Goal: Use online tool/utility: Utilize a website feature to perform a specific function

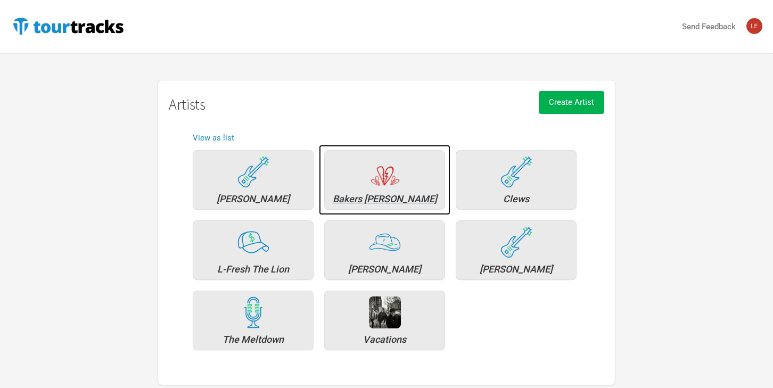
click at [386, 203] on div "Bakers [PERSON_NAME]" at bounding box center [384, 199] width 109 height 10
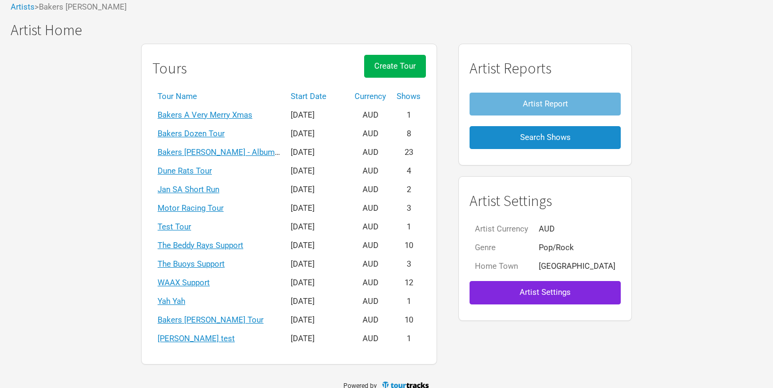
scroll to position [73, 0]
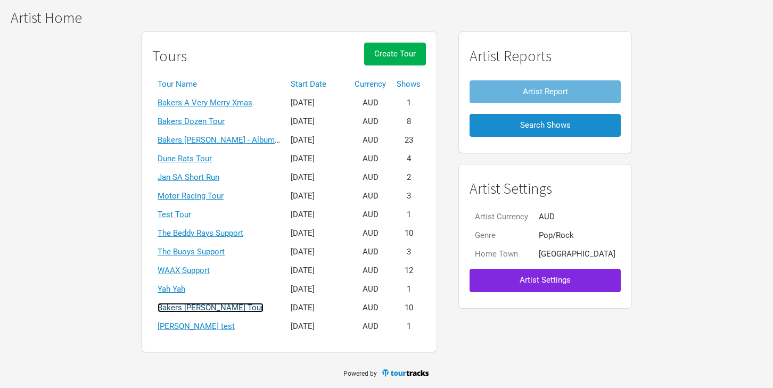
click at [224, 307] on link "Bakers [PERSON_NAME] Tour" at bounding box center [211, 308] width 106 height 10
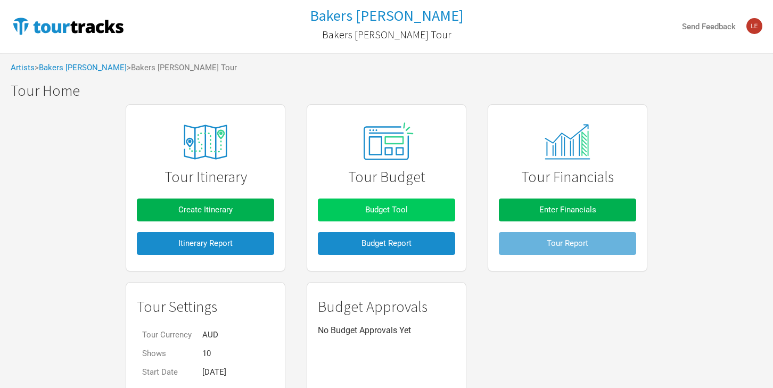
click at [395, 210] on span "Budget Tool" at bounding box center [386, 210] width 43 height 10
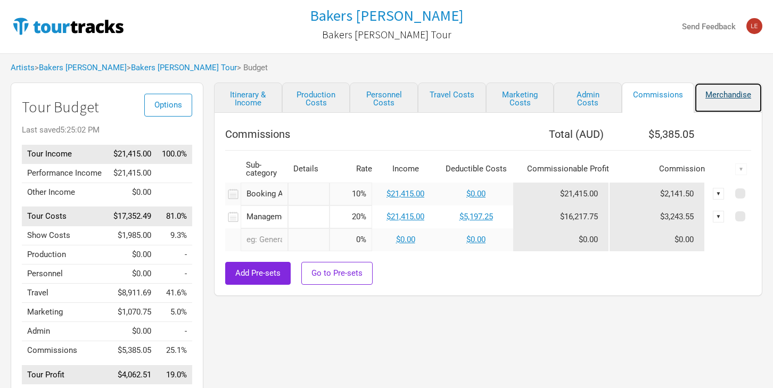
click at [725, 93] on link "Merchandise" at bounding box center [728, 97] width 68 height 30
select select "Set Amount"
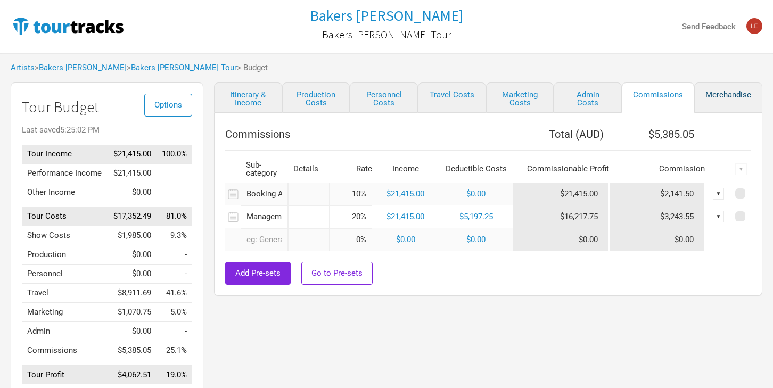
select select "Set Amount"
select select "% of Gross Merch"
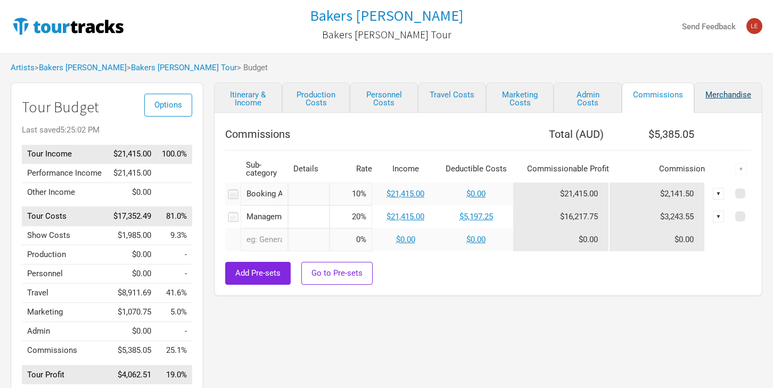
select select "% of Gross Merch"
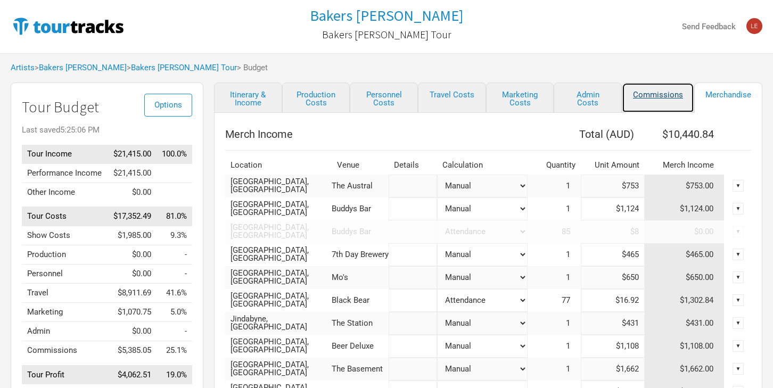
click at [667, 97] on link "Commissions" at bounding box center [658, 97] width 72 height 30
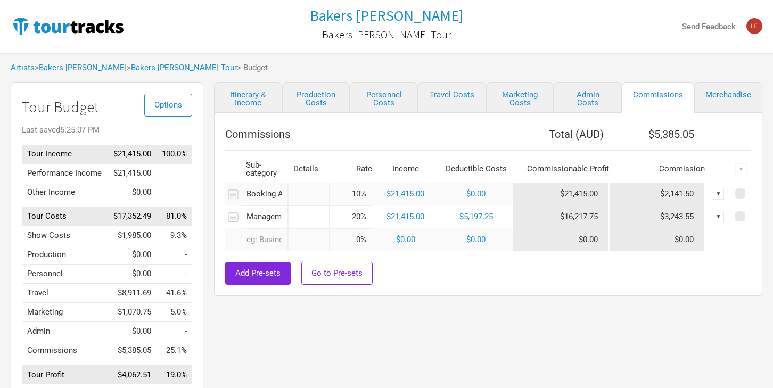
click at [716, 218] on div "▼" at bounding box center [719, 217] width 12 height 12
click at [690, 254] on link "Hide" at bounding box center [692, 252] width 52 height 8
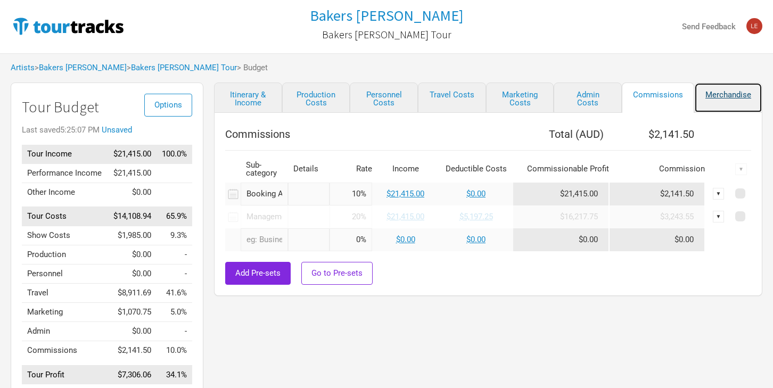
click at [711, 95] on link "Merchandise" at bounding box center [728, 97] width 68 height 30
select select "Set Amount"
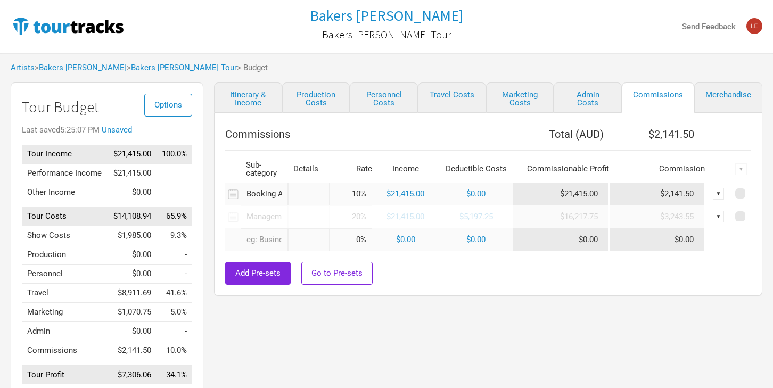
select select "Set Amount"
select select "% of Gross Merch"
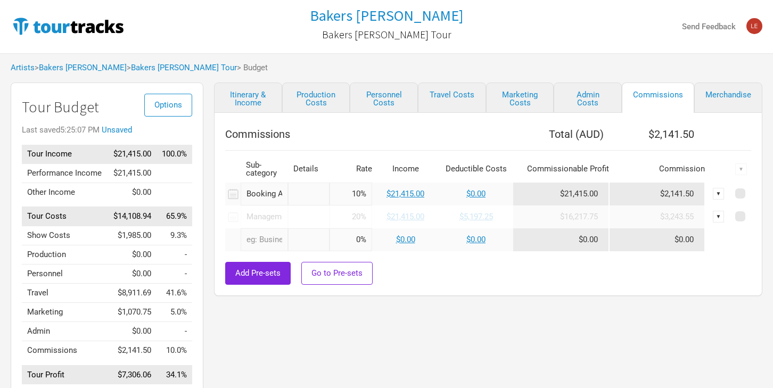
select select "% of Gross Merch"
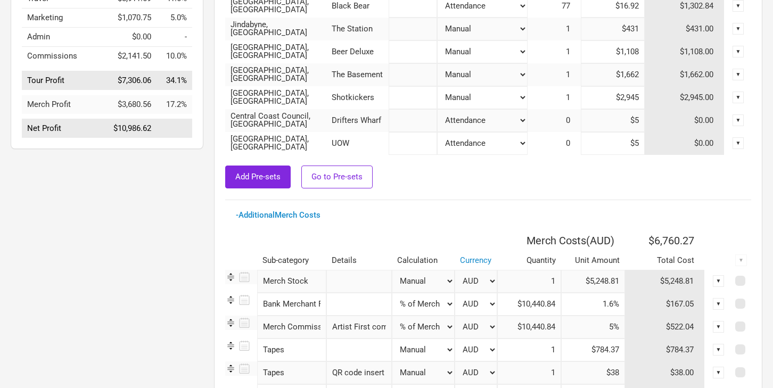
scroll to position [302, 0]
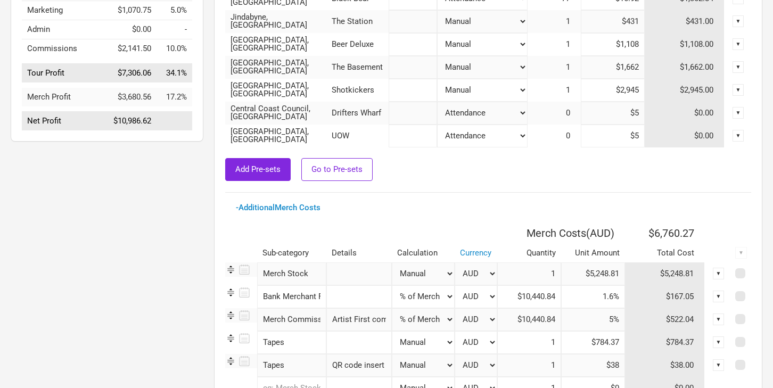
click at [149, 80] on td "$7,306.06" at bounding box center [131, 72] width 49 height 19
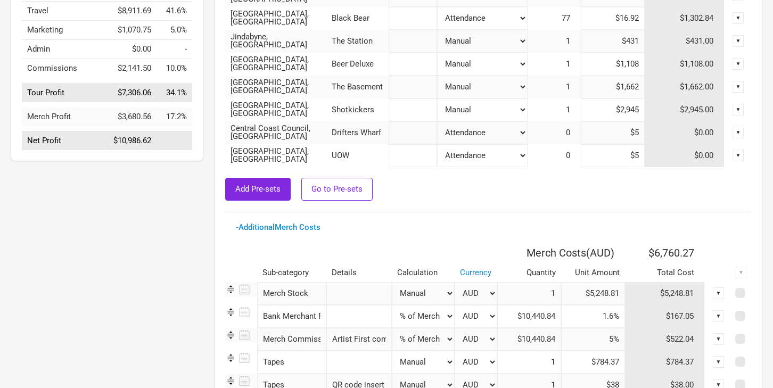
scroll to position [264, 0]
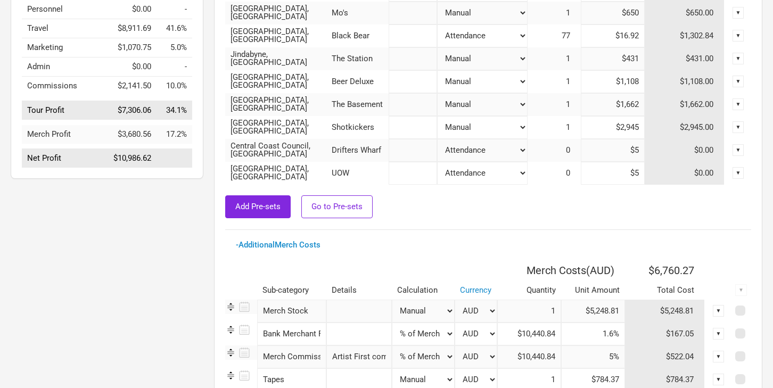
click at [158, 143] on td "17.2%" at bounding box center [174, 134] width 36 height 19
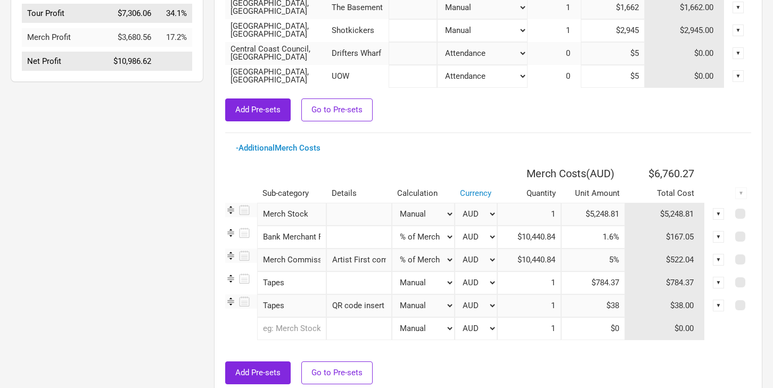
scroll to position [370, 0]
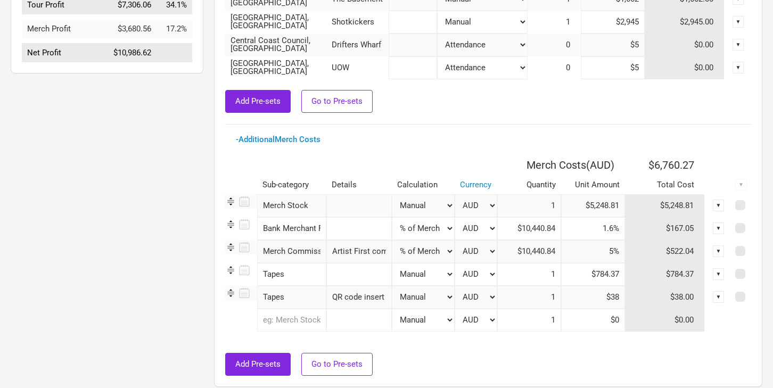
click at [715, 274] on div "▼" at bounding box center [719, 274] width 12 height 12
click at [709, 311] on link "Delete" at bounding box center [706, 309] width 23 height 8
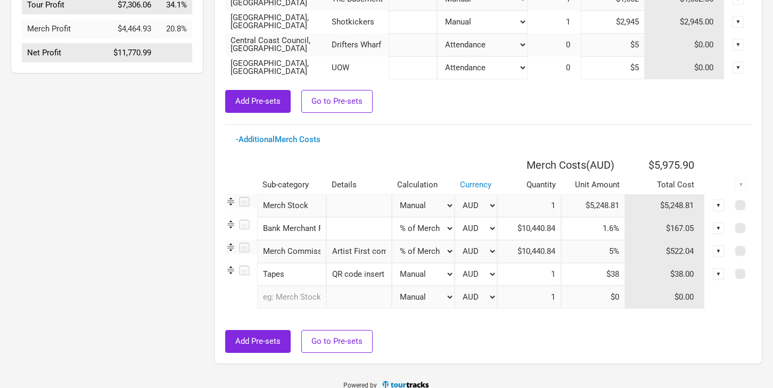
click at [716, 275] on div "▼" at bounding box center [719, 274] width 12 height 12
click at [703, 327] on link "Delete" at bounding box center [692, 328] width 52 height 8
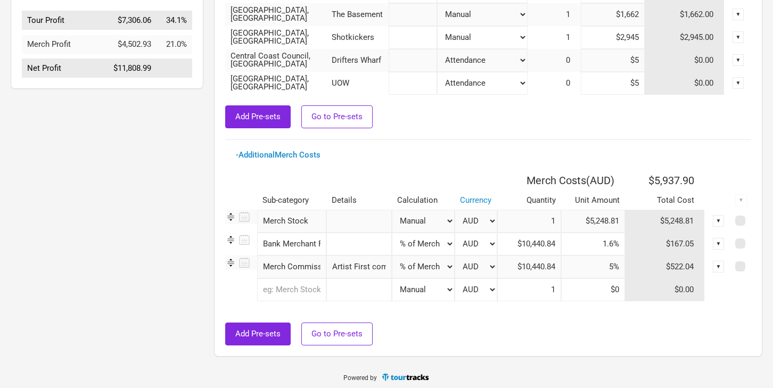
scroll to position [352, 0]
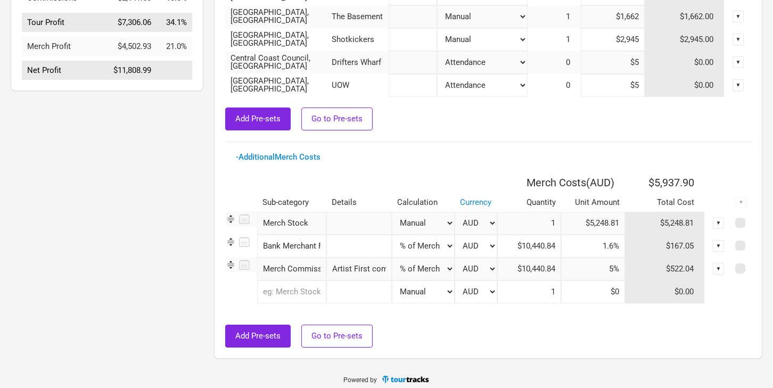
click at [718, 273] on div "▼" at bounding box center [719, 269] width 12 height 12
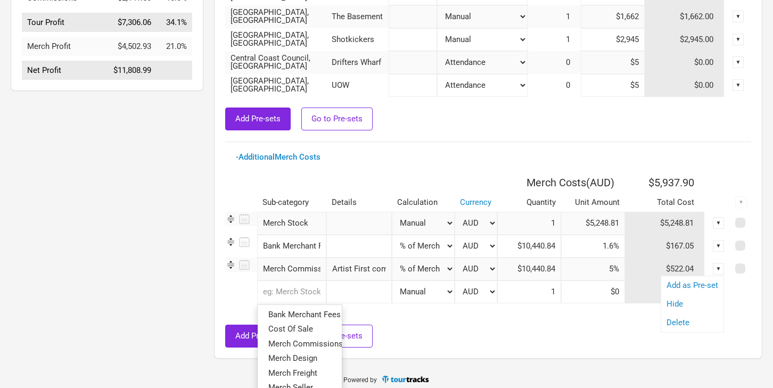
click at [308, 288] on input "text" at bounding box center [291, 291] width 69 height 23
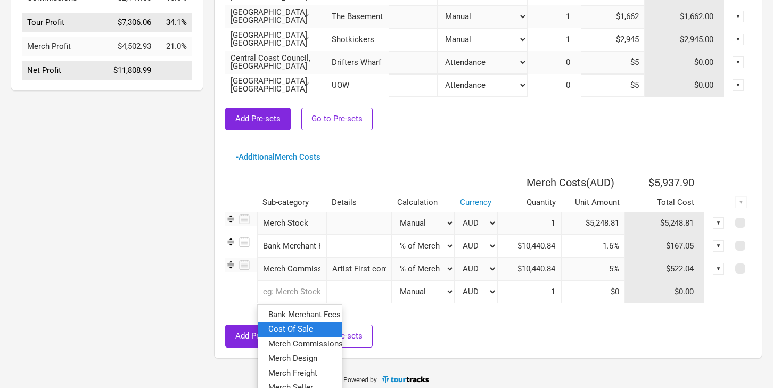
click at [300, 327] on span "Cost Of Sale" at bounding box center [290, 329] width 45 height 10
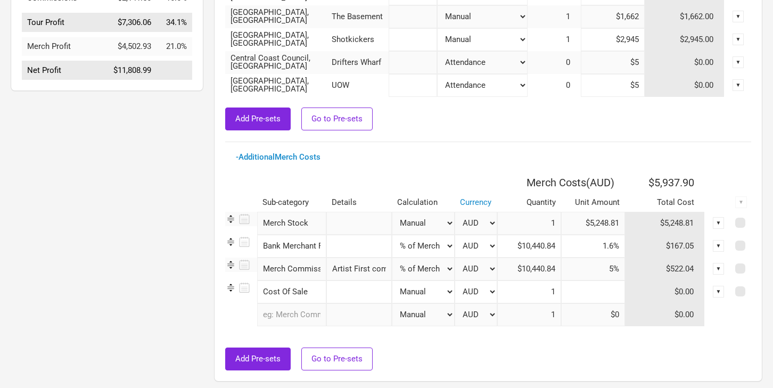
drag, startPoint x: 610, startPoint y: 292, endPoint x: 623, endPoint y: 294, distance: 12.9
click at [623, 293] on input at bounding box center [593, 291] width 64 height 23
click at [600, 298] on input at bounding box center [593, 291] width 64 height 23
type input "$430"
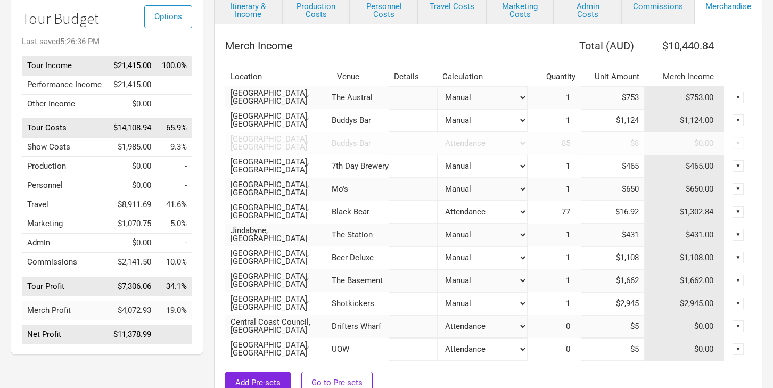
scroll to position [82, 0]
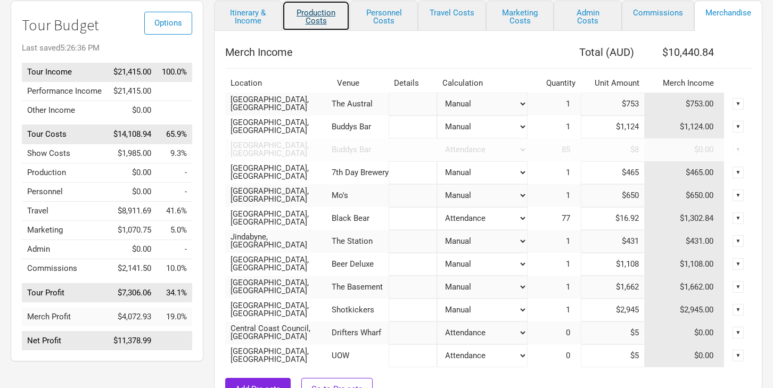
click at [325, 11] on link "Production Costs" at bounding box center [316, 16] width 68 height 30
select select "Shows"
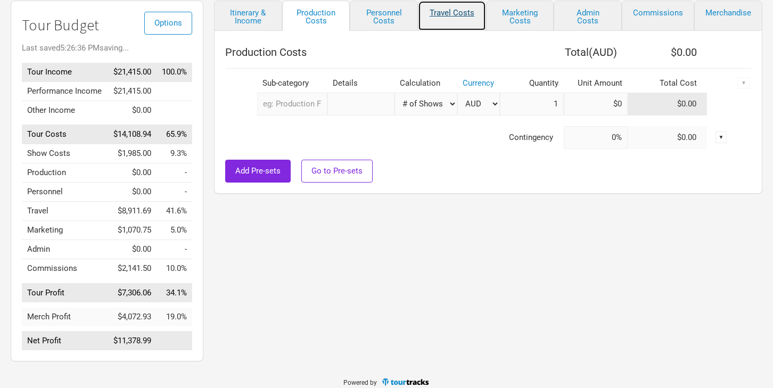
click at [453, 14] on link "Travel Costs" at bounding box center [452, 16] width 68 height 30
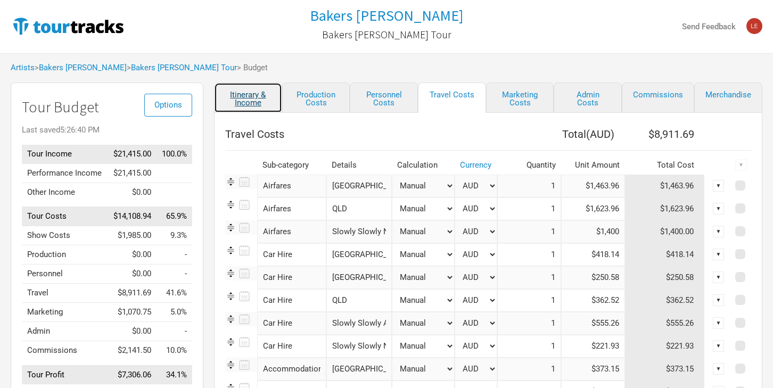
click at [240, 92] on link "Itinerary & Income" at bounding box center [248, 97] width 68 height 30
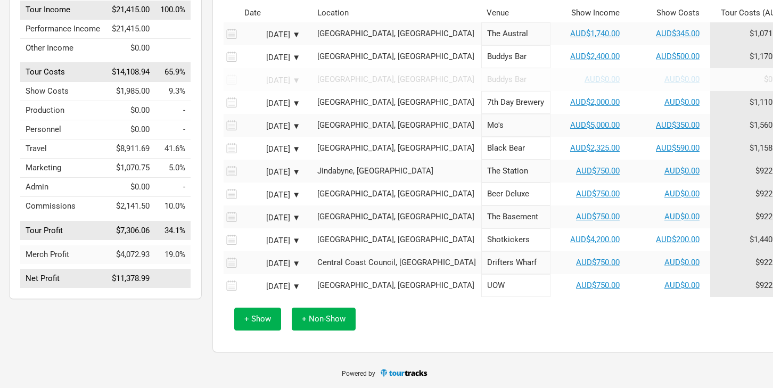
scroll to position [0, 2]
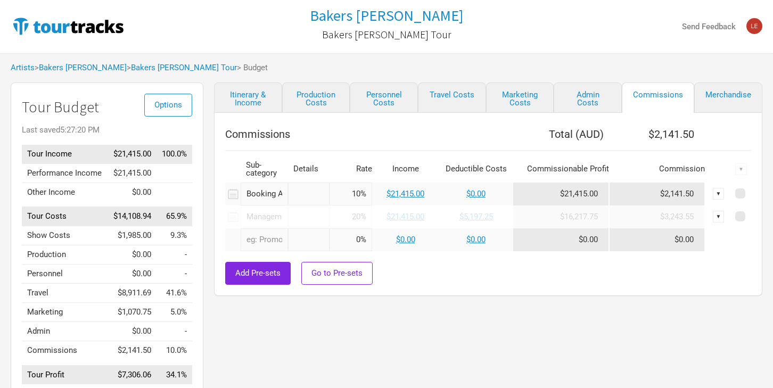
click at [288, 221] on input "text" at bounding box center [309, 216] width 42 height 23
click at [715, 217] on div "▼" at bounding box center [719, 217] width 12 height 12
drag, startPoint x: 694, startPoint y: 250, endPoint x: 655, endPoint y: 251, distance: 38.9
click at [693, 250] on link "Unhide" at bounding box center [692, 252] width 52 height 8
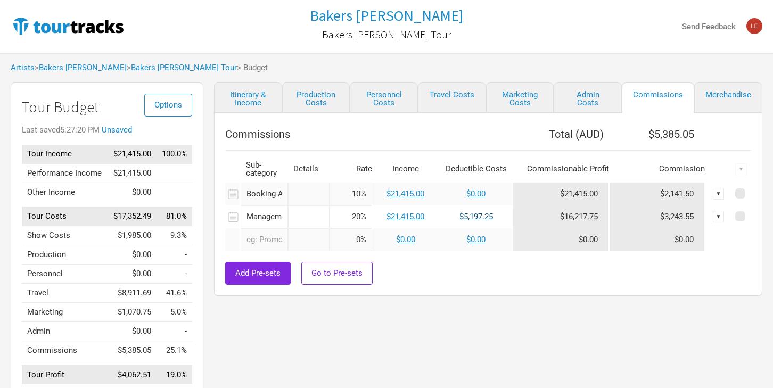
click at [475, 213] on link "$5,197.25" at bounding box center [476, 217] width 34 height 10
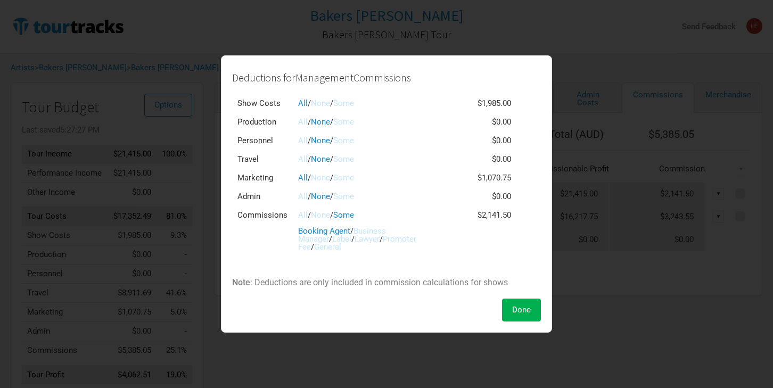
scroll to position [6, 0]
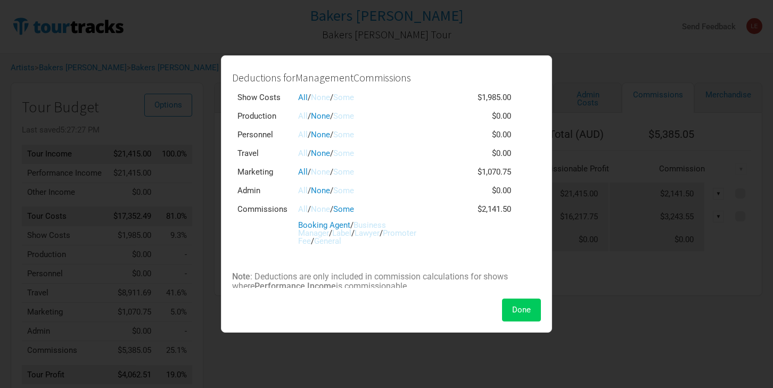
click at [512, 311] on span "Done" at bounding box center [521, 310] width 19 height 10
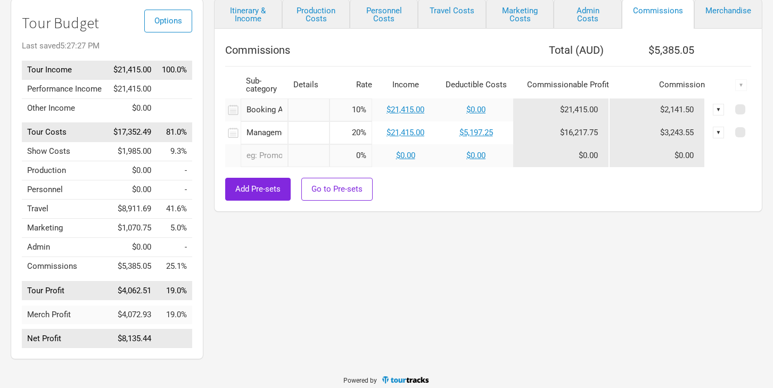
scroll to position [99, 0]
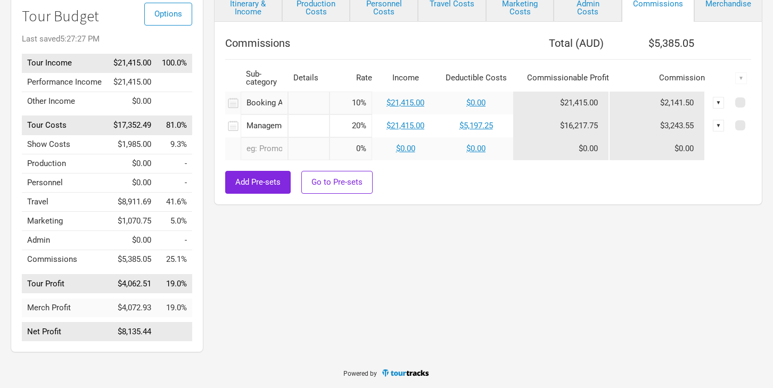
click at [127, 145] on td "$1,985.00" at bounding box center [131, 144] width 49 height 19
click at [154, 199] on td "$8,911.69" at bounding box center [131, 202] width 49 height 19
click at [248, 264] on div "Itinerary & Income Production Costs Personnel Costs Travel Costs Marketing Cost…" at bounding box center [477, 174] width 548 height 366
